Goal: Check status: Check status

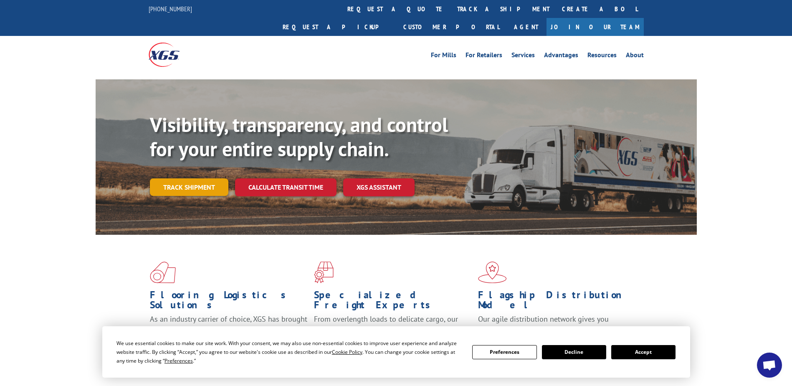
click at [196, 178] on link "Track shipment" at bounding box center [189, 187] width 78 height 18
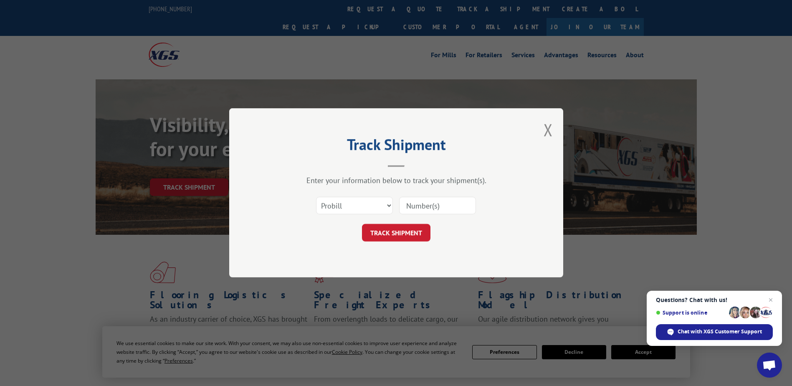
click at [422, 204] on input at bounding box center [437, 206] width 77 height 18
paste input "17487803"
type input "17487803"
click at [399, 232] on button "TRACK SHIPMENT" at bounding box center [396, 233] width 68 height 18
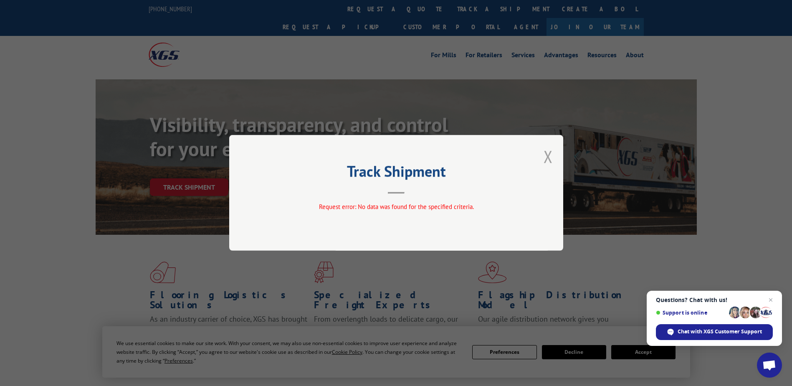
click at [547, 154] on button "Close modal" at bounding box center [547, 156] width 9 height 22
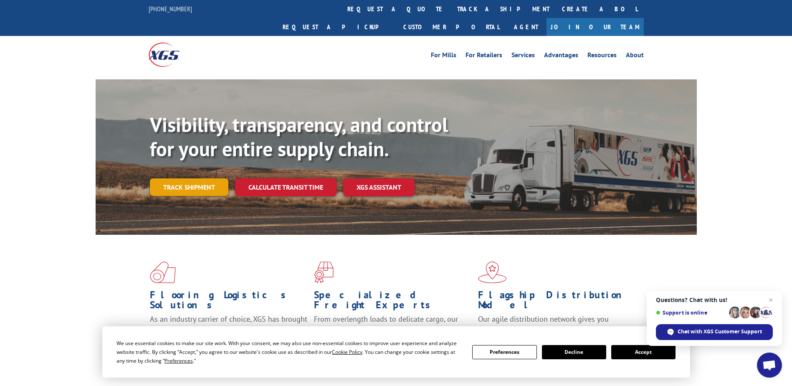
click at [199, 178] on link "Track shipment" at bounding box center [189, 187] width 78 height 18
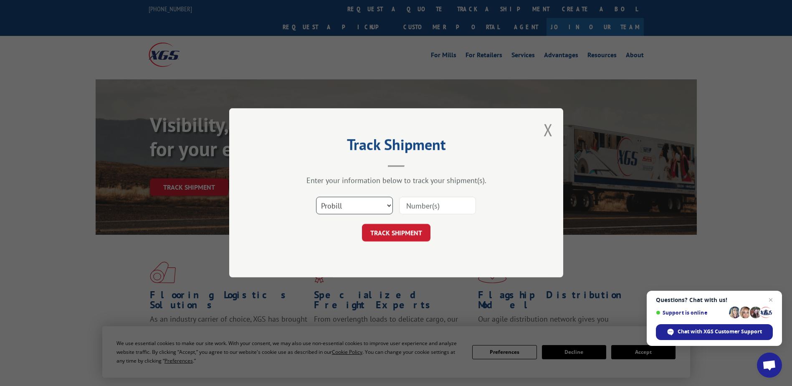
click at [389, 202] on select "Select category... Probill BOL PO" at bounding box center [354, 206] width 77 height 18
select select "po"
click at [316, 197] on select "Select category... Probill BOL PO" at bounding box center [354, 206] width 77 height 18
click at [427, 199] on input at bounding box center [437, 206] width 77 height 18
type input "H24160"
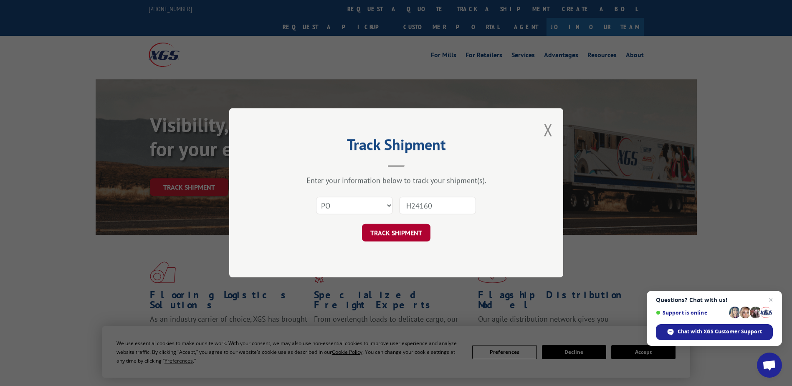
click at [393, 230] on button "TRACK SHIPMENT" at bounding box center [396, 233] width 68 height 18
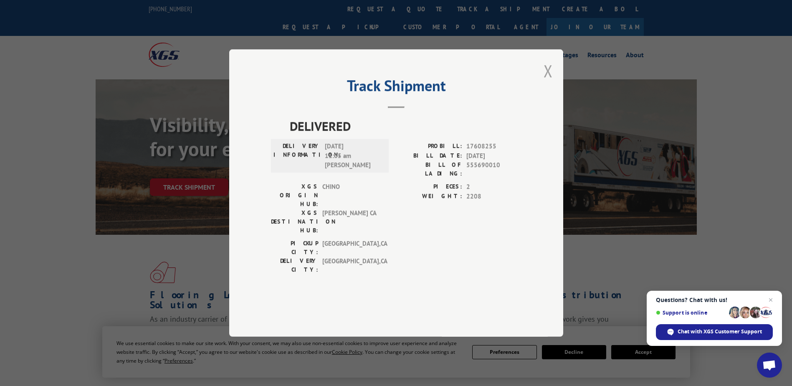
click at [548, 82] on button "Close modal" at bounding box center [547, 71] width 9 height 22
